Goal: Navigation & Orientation: Find specific page/section

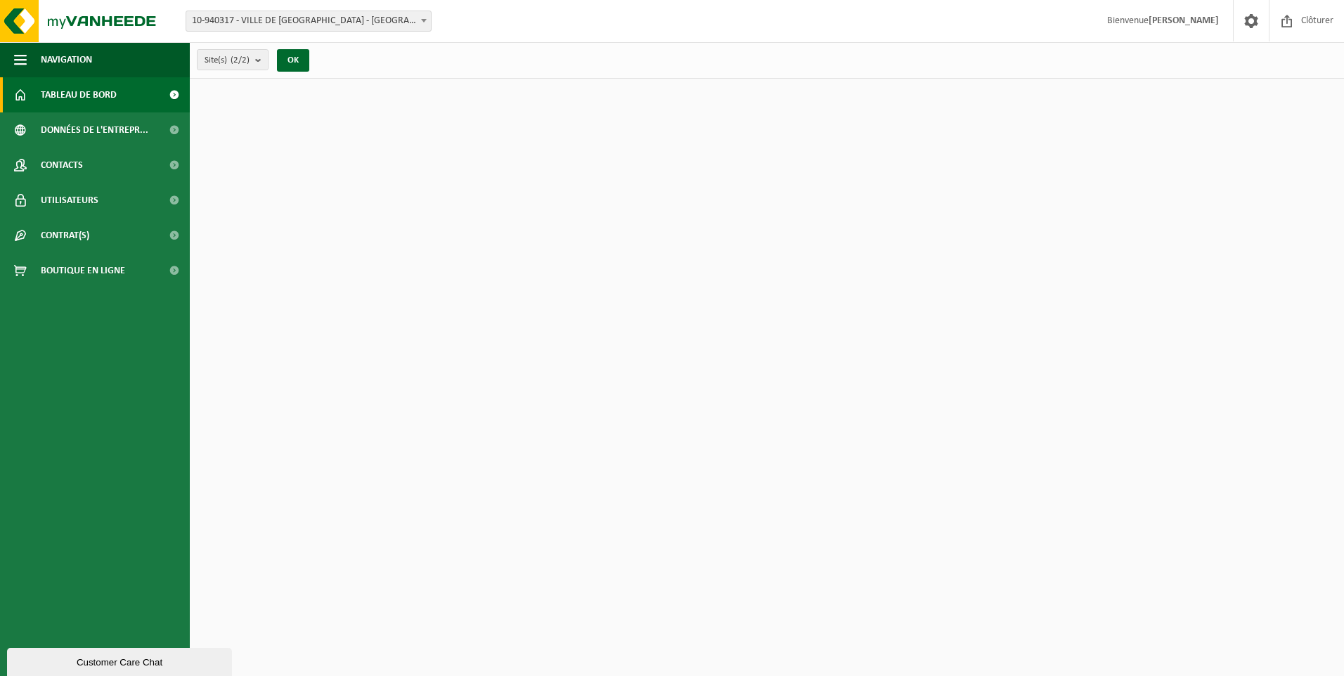
click at [98, 105] on span "Tableau de bord" at bounding box center [79, 94] width 76 height 35
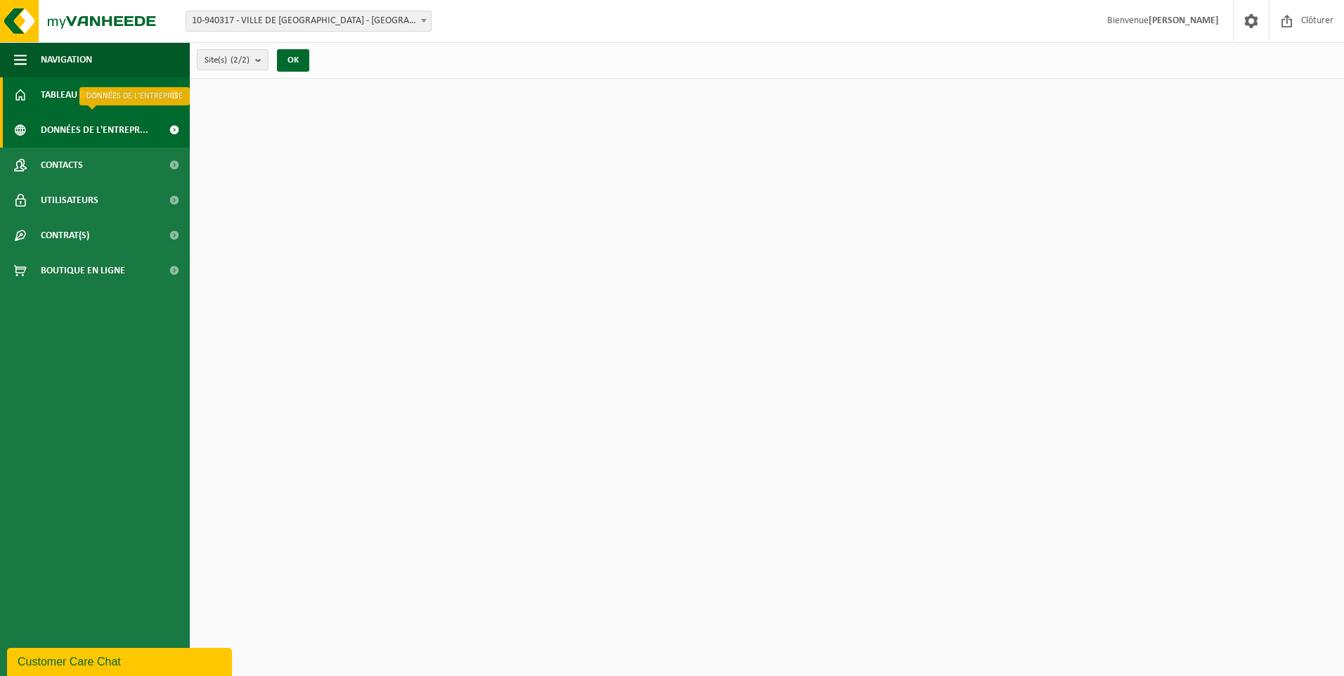
click at [115, 127] on span "Données de l'entrepr..." at bounding box center [95, 129] width 108 height 35
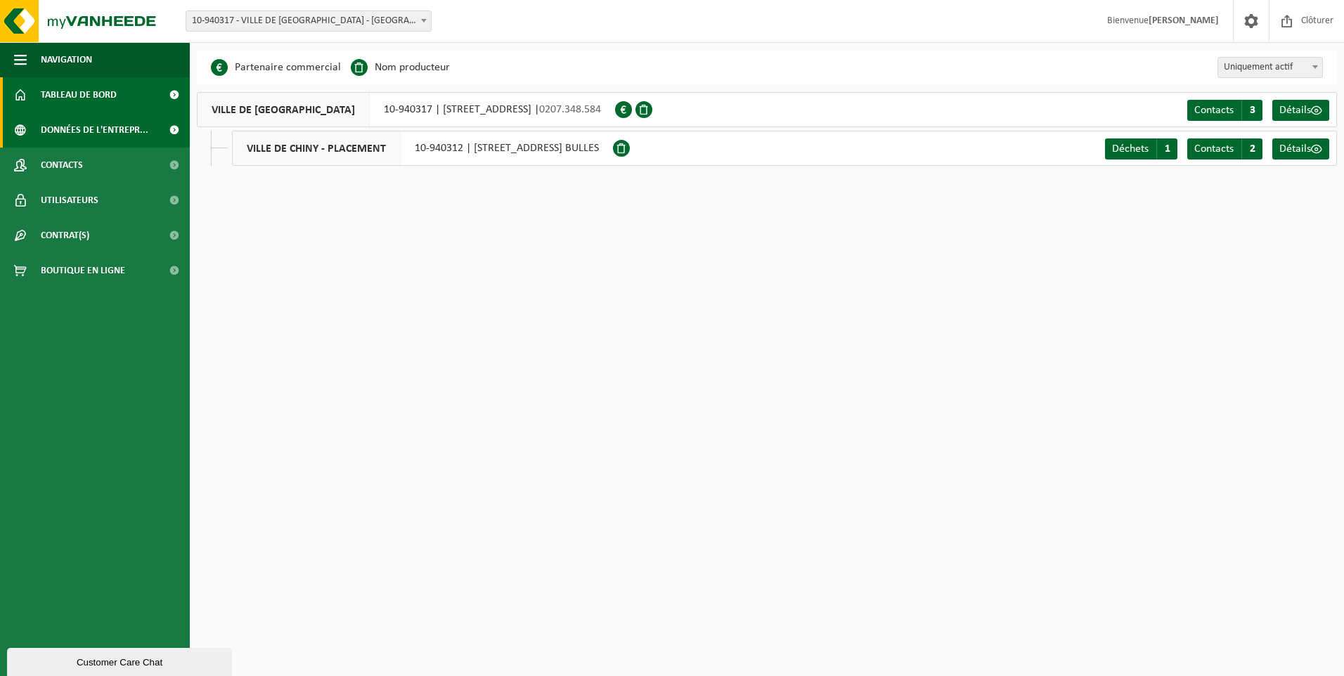
click at [122, 94] on link "Tableau de bord" at bounding box center [95, 94] width 190 height 35
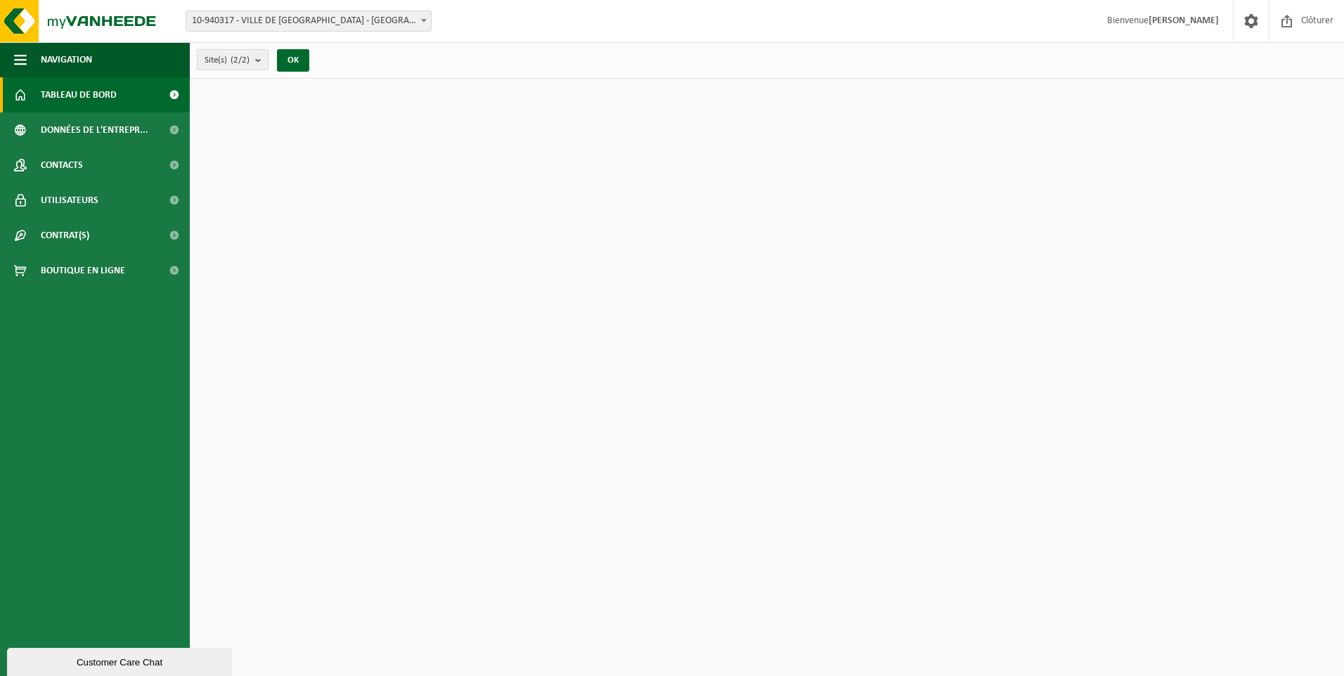
click at [260, 61] on b "submit" at bounding box center [261, 60] width 13 height 20
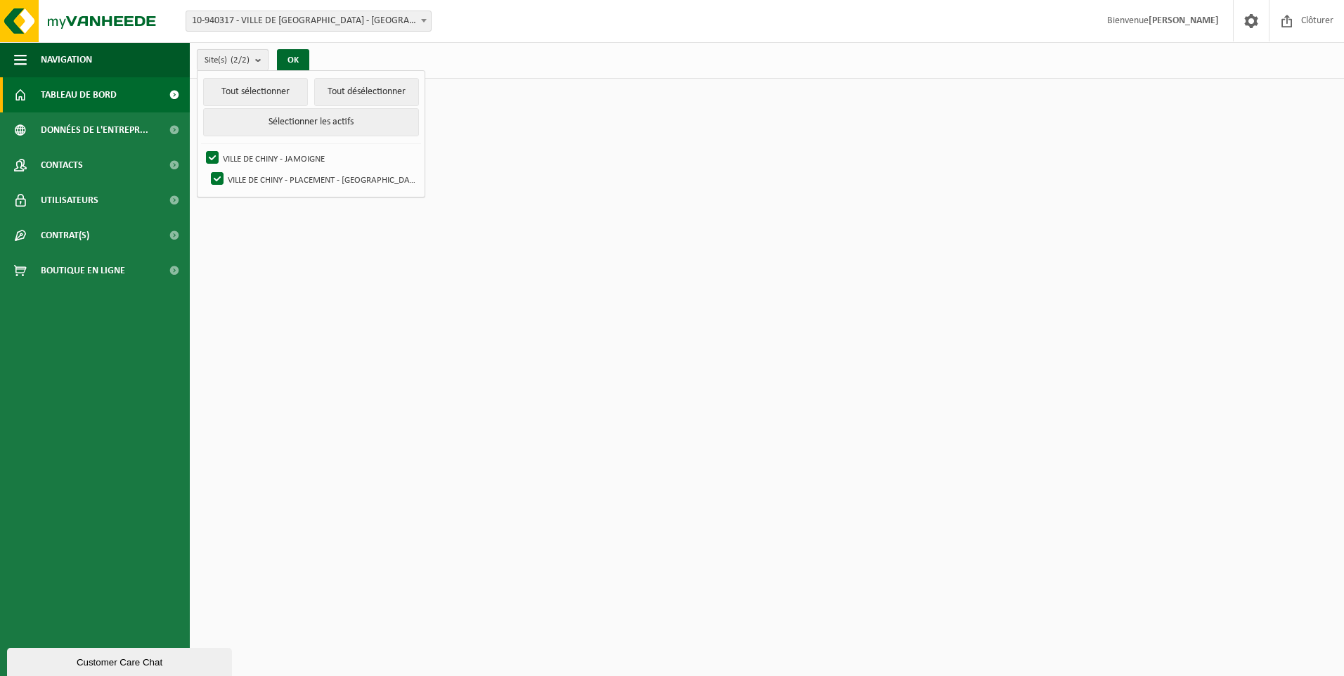
click at [260, 60] on b "submit" at bounding box center [261, 60] width 13 height 20
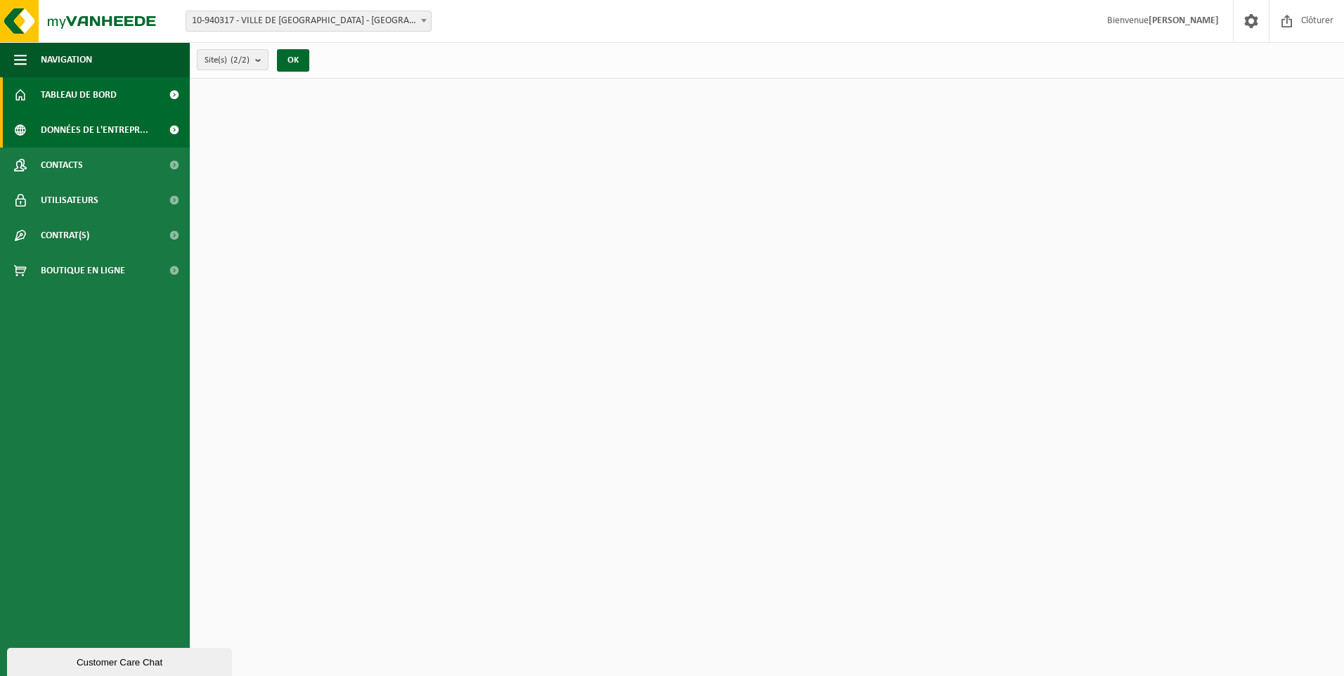
click at [84, 138] on span "Données de l'entrepr..." at bounding box center [95, 129] width 108 height 35
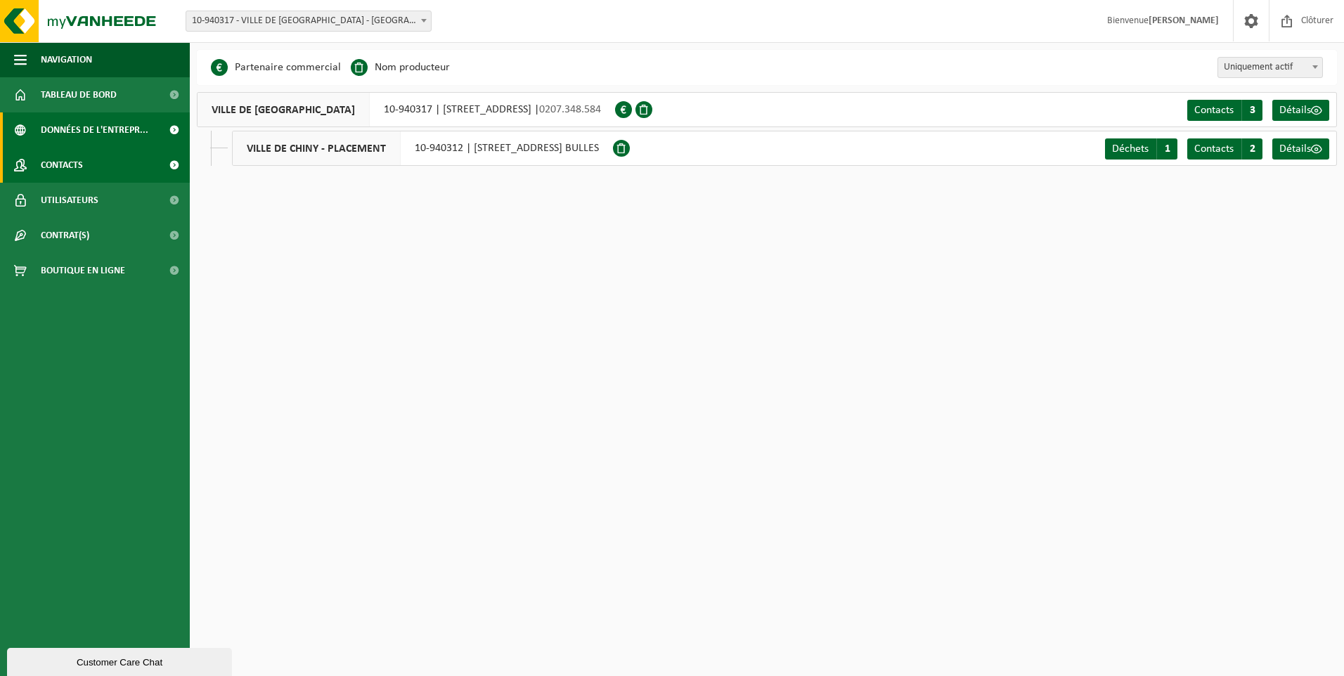
click at [90, 169] on link "Contacts" at bounding box center [95, 165] width 190 height 35
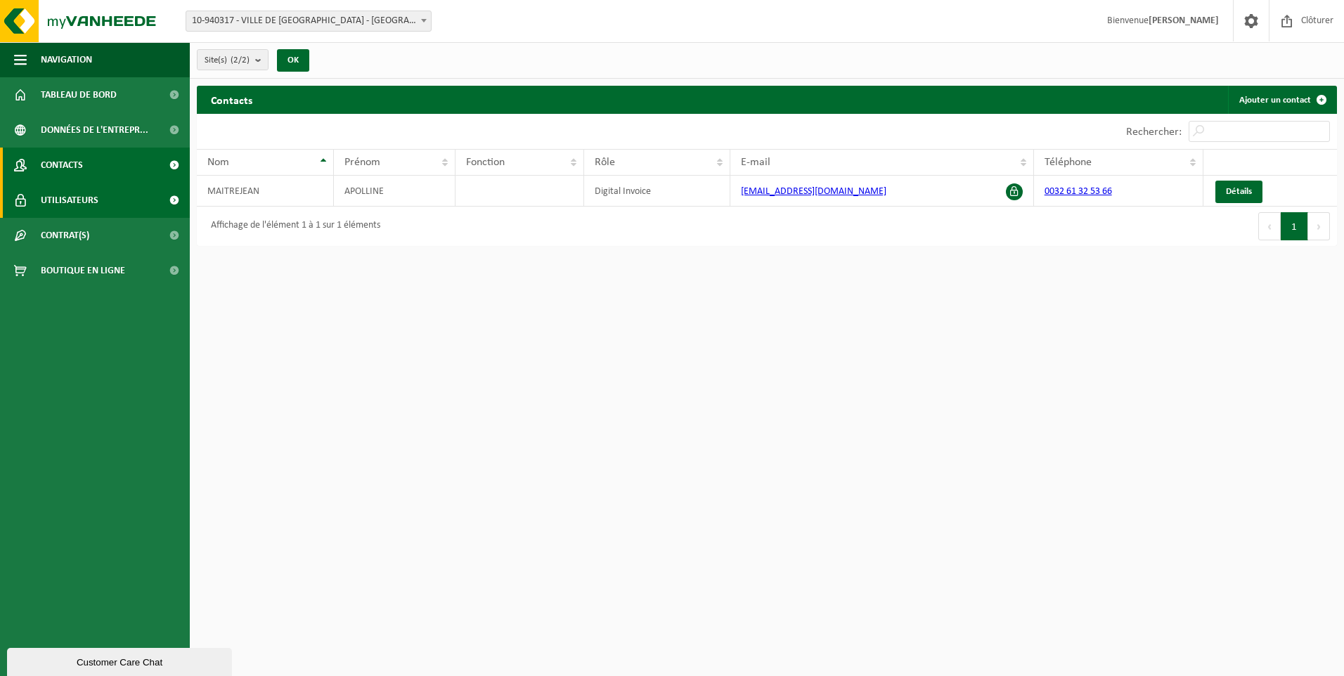
click at [93, 208] on span "Utilisateurs" at bounding box center [70, 200] width 58 height 35
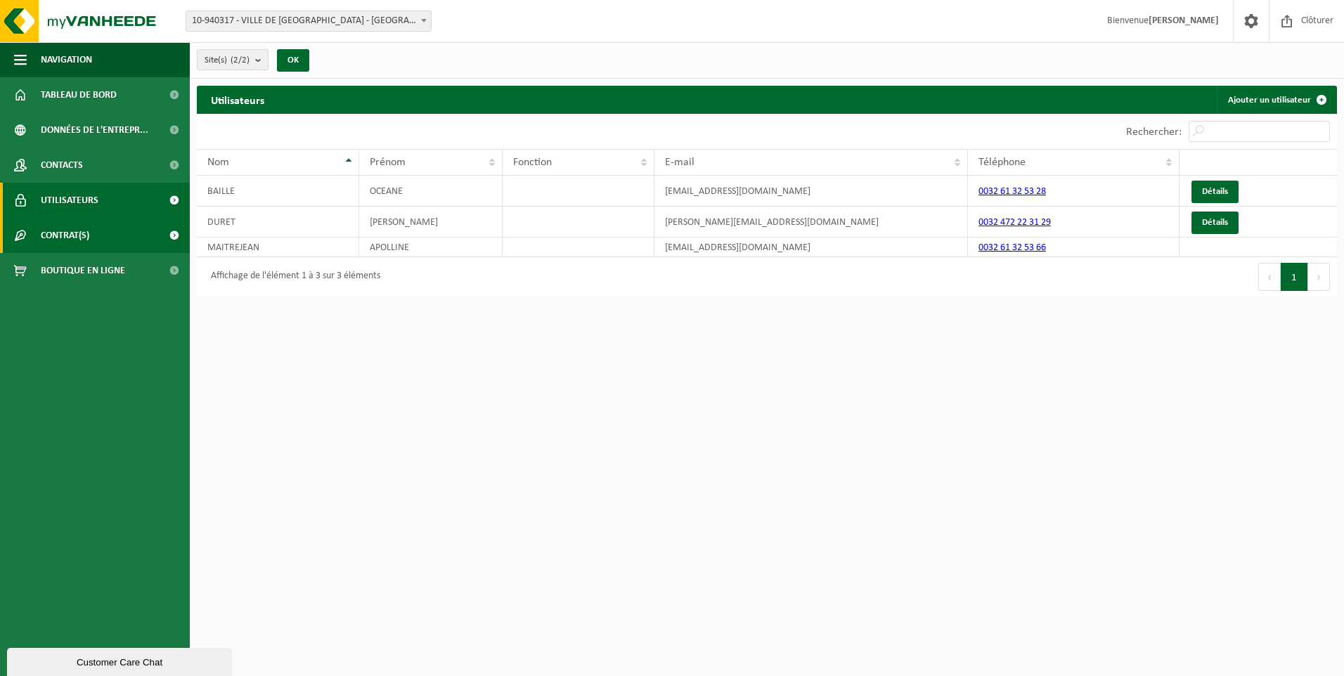
click at [100, 239] on link "Contrat(s)" at bounding box center [95, 235] width 190 height 35
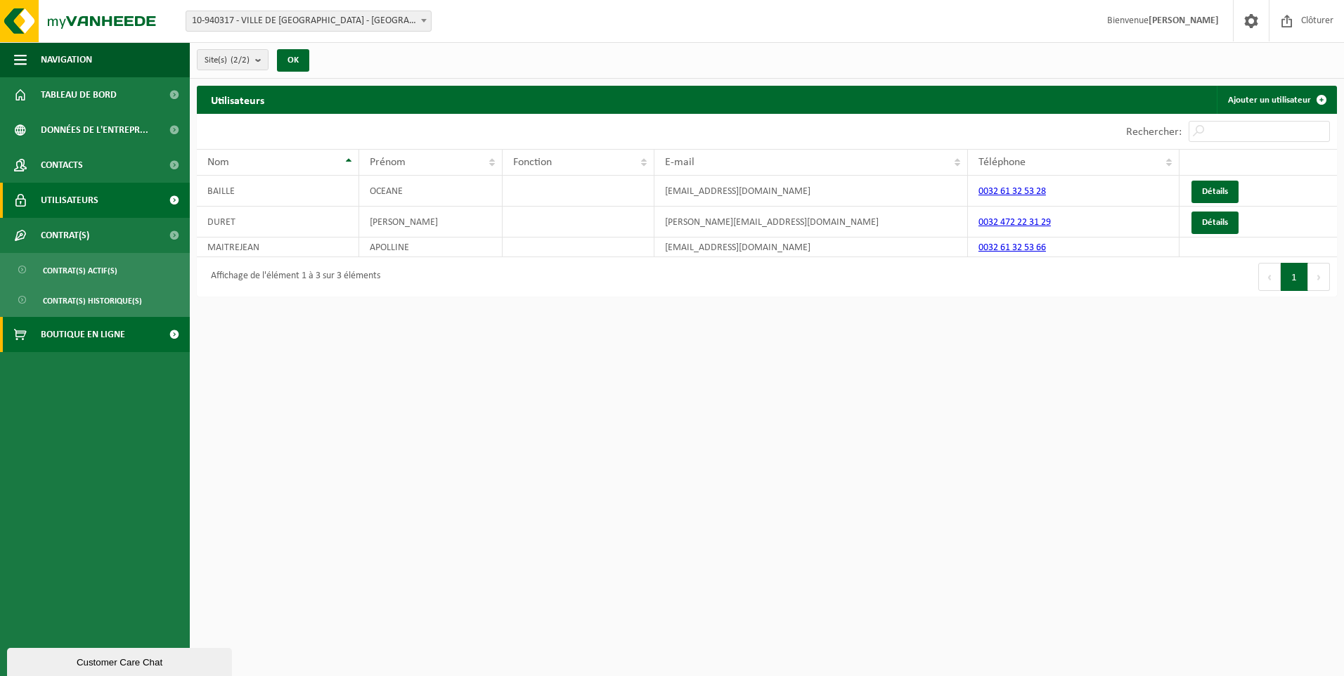
click at [91, 339] on span "Boutique en ligne" at bounding box center [83, 334] width 84 height 35
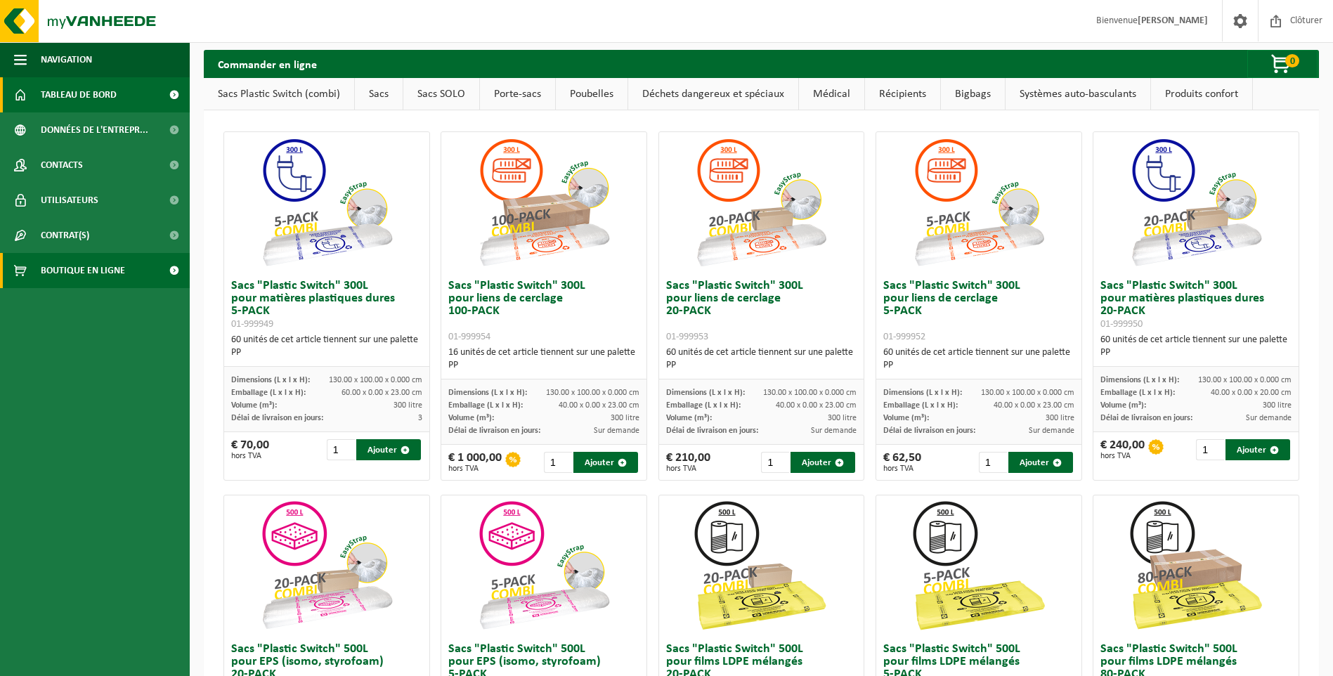
click at [105, 97] on span "Tableau de bord" at bounding box center [79, 94] width 76 height 35
